Goal: Find specific page/section

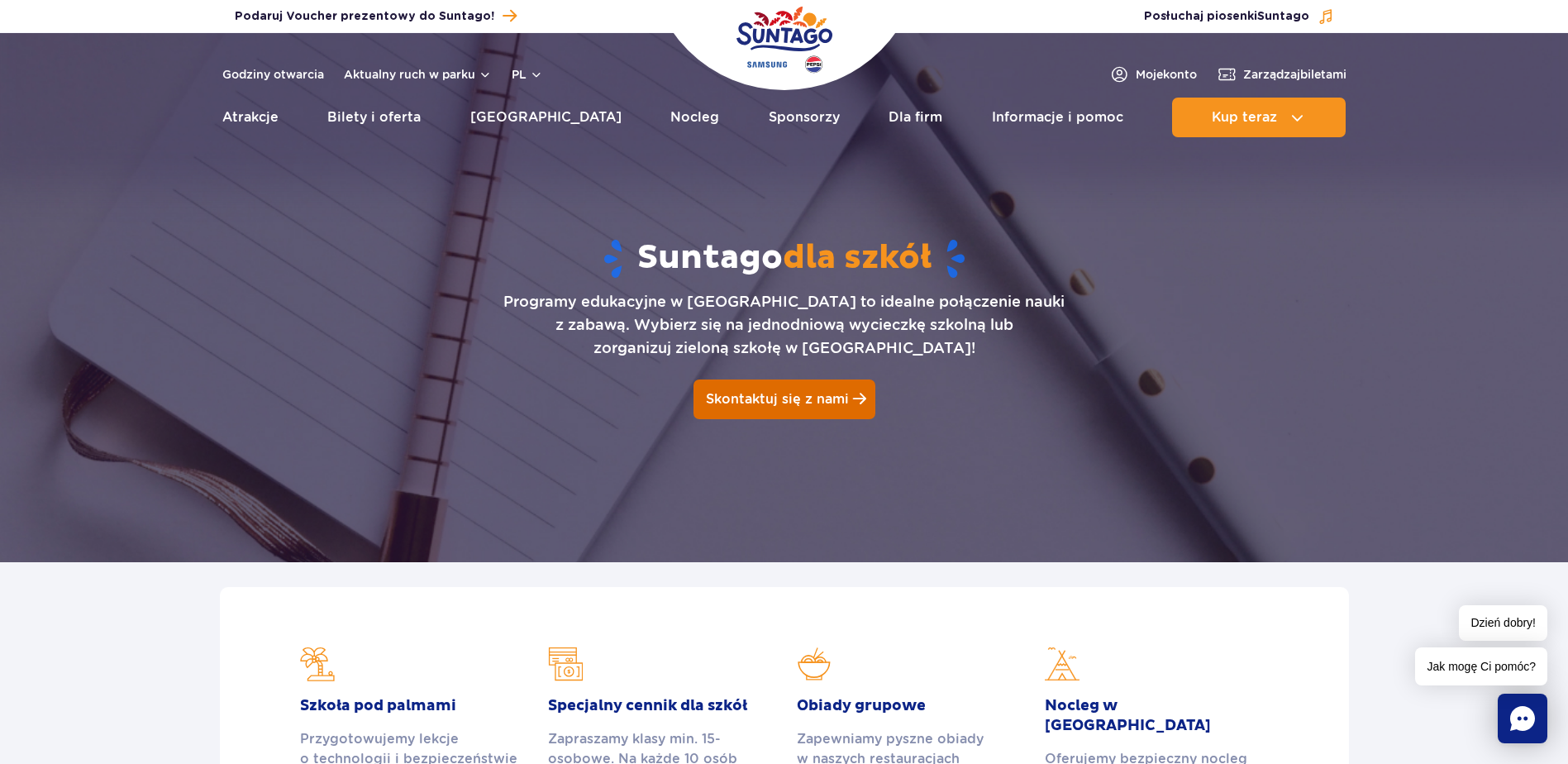
click at [764, 398] on span "Skontaktuj się z nami" at bounding box center [777, 399] width 143 height 16
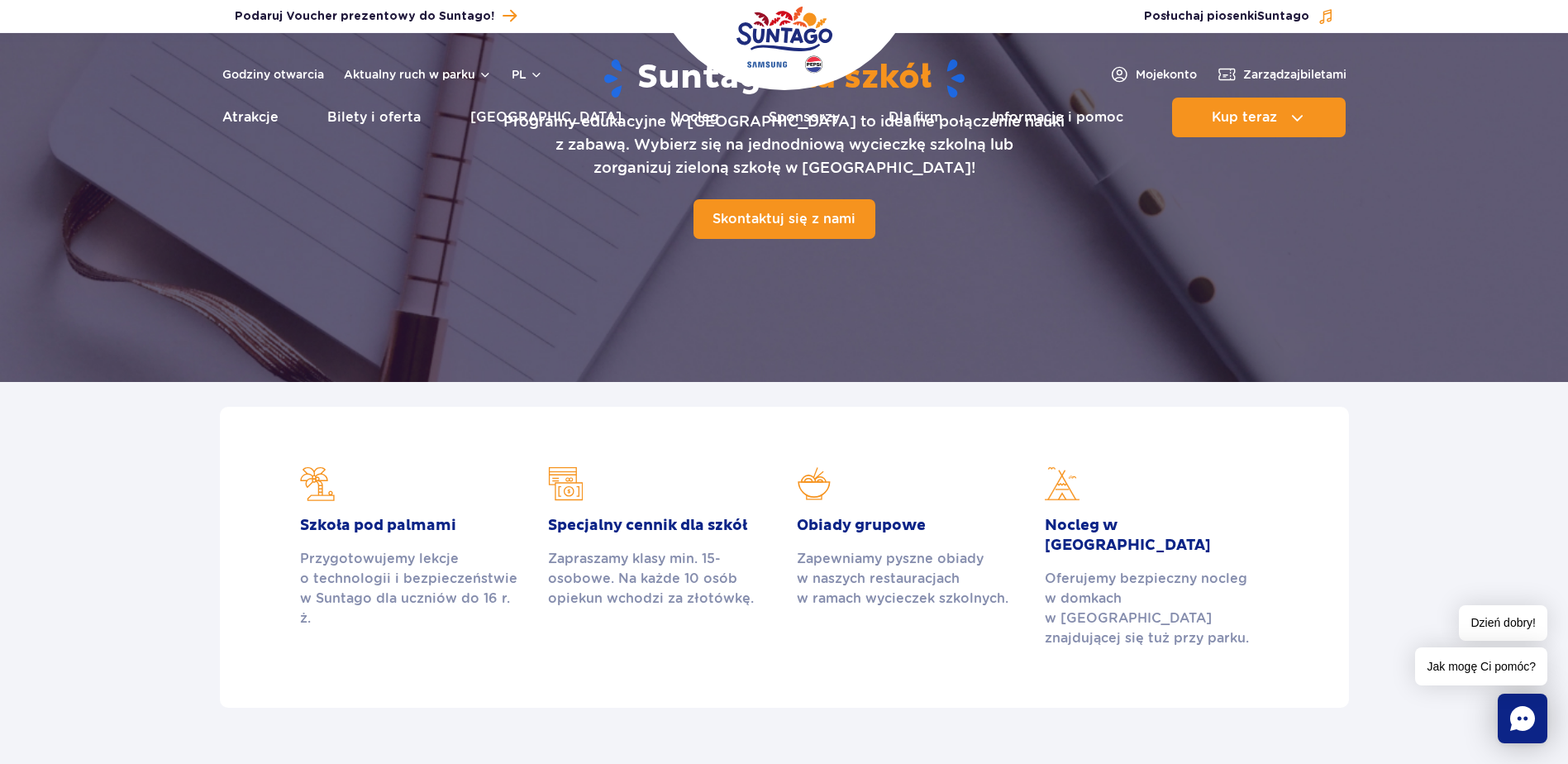
scroll to position [496, 0]
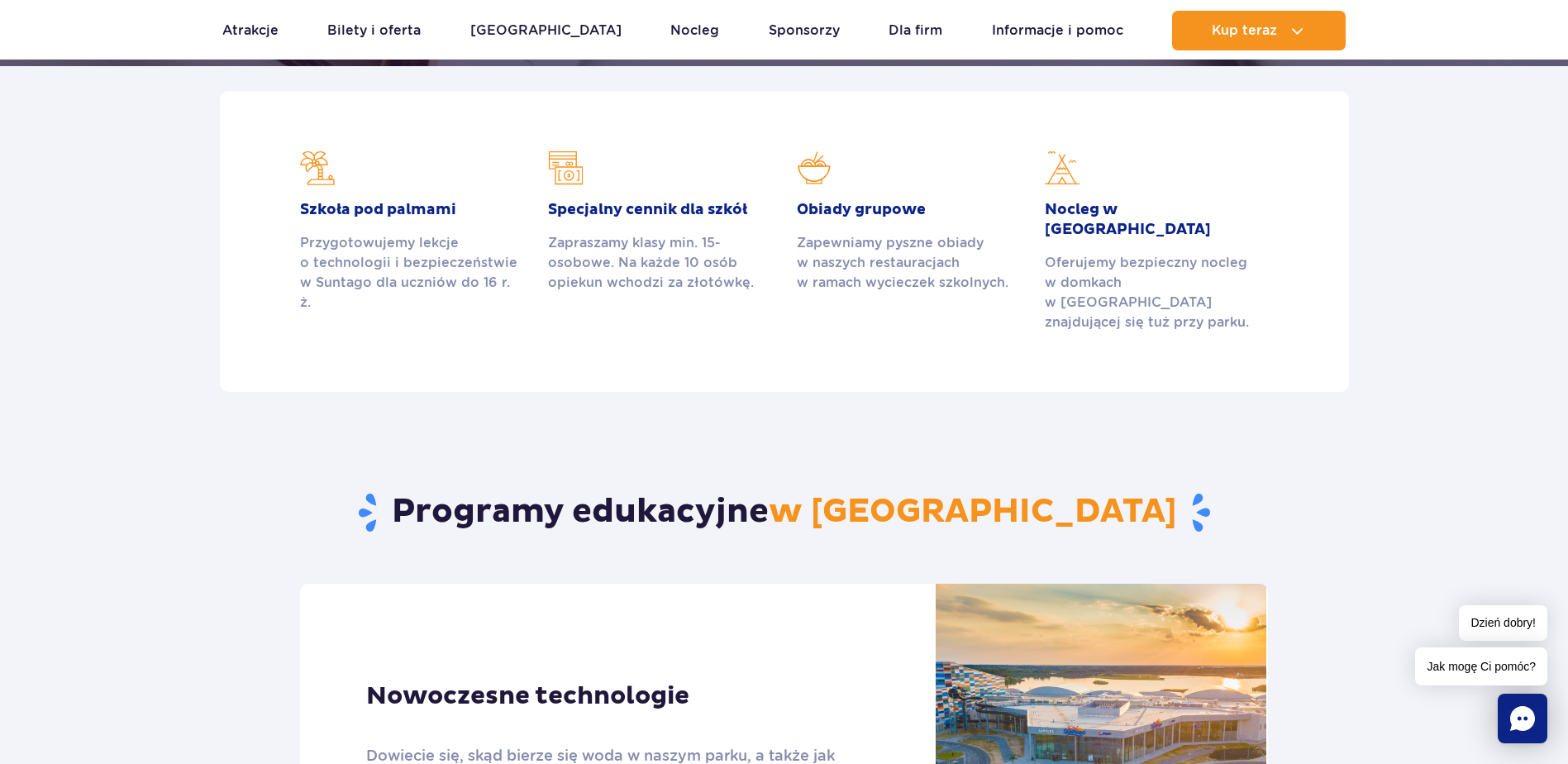
click at [669, 241] on div "Zapraszamy klasy min. 15-osobowe. Na każde 10 osób opiekun wchodzi za złotówkę." at bounding box center [659, 263] width 223 height 60
click at [693, 284] on div "Zapraszamy klasy min. 15-osobowe. Na każde 10 osób opiekun wchodzi za złotówkę." at bounding box center [659, 263] width 223 height 60
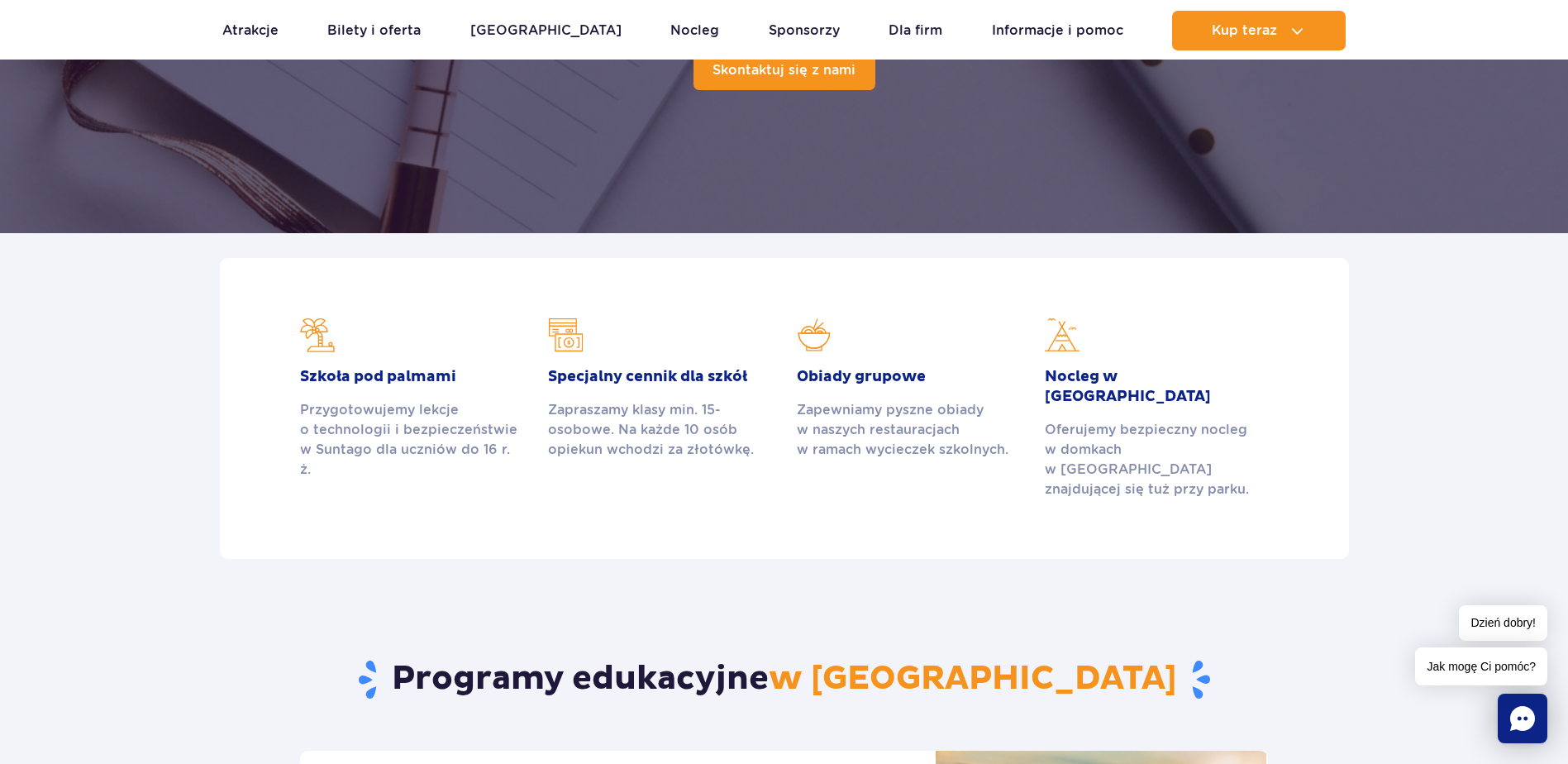
scroll to position [331, 0]
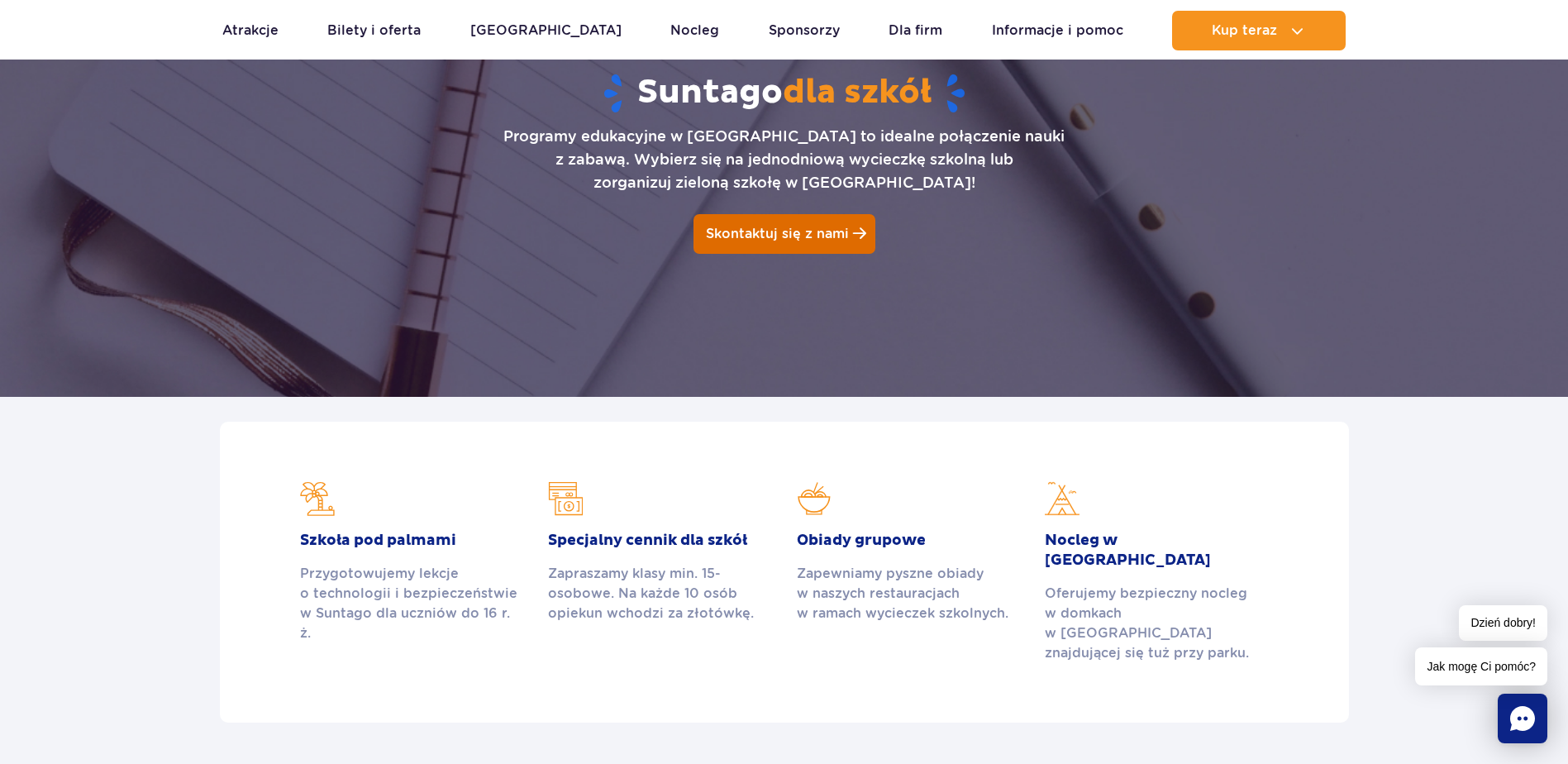
click at [779, 235] on span "Skontaktuj się z nami" at bounding box center [777, 234] width 143 height 16
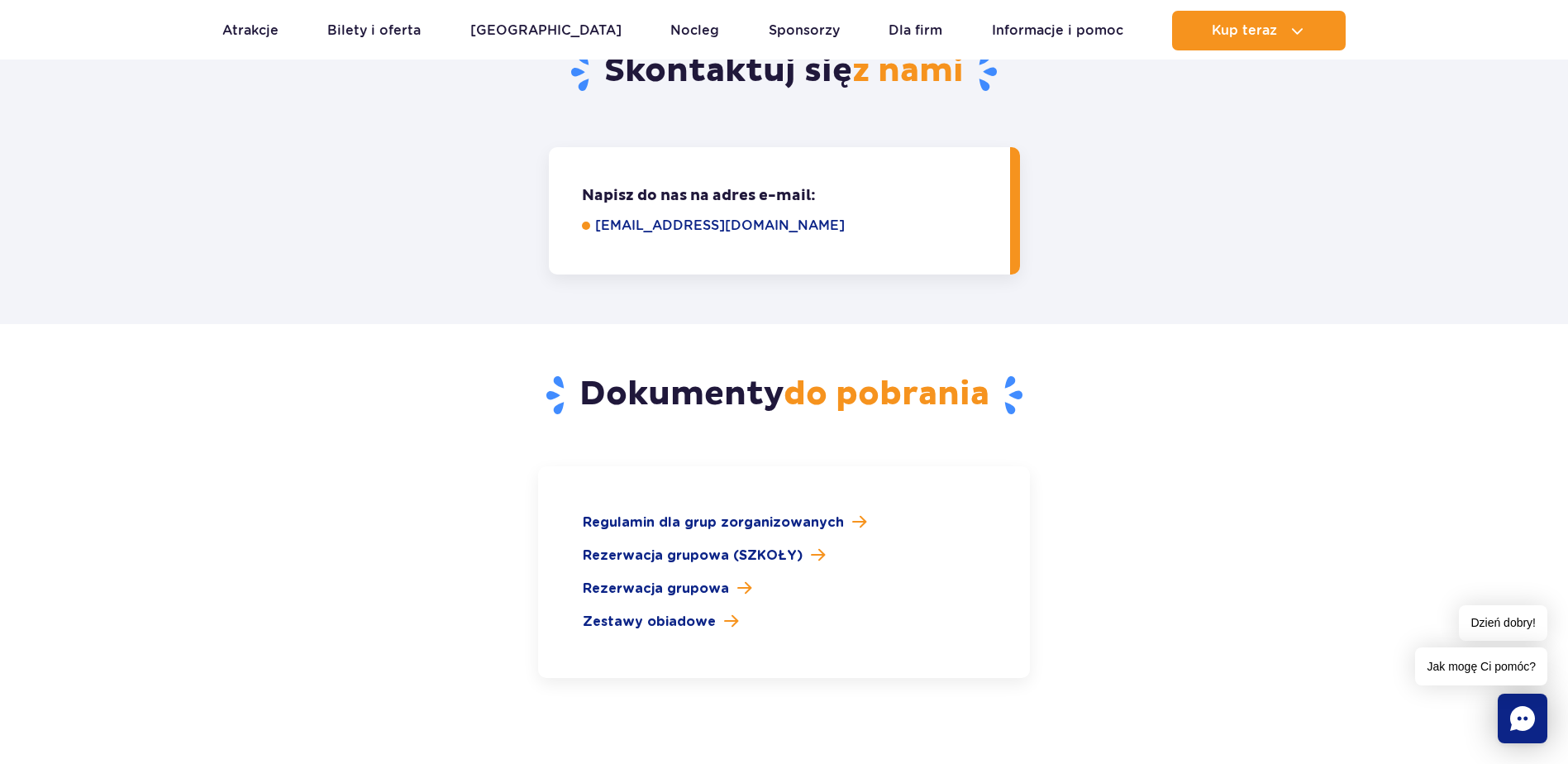
scroll to position [2245, 0]
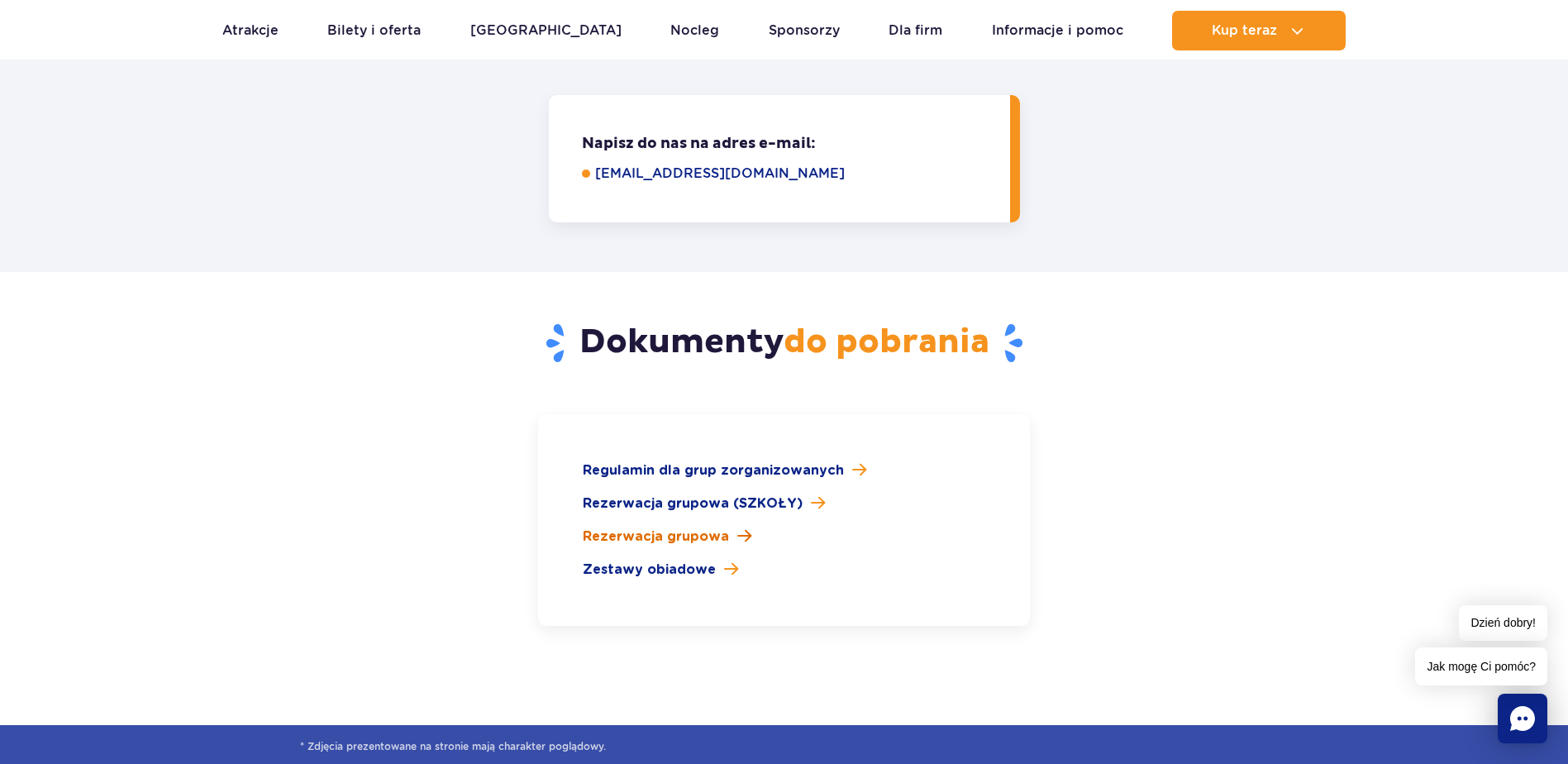
click at [690, 527] on span "Rezerwacja grupowa" at bounding box center [656, 536] width 146 height 20
